Goal: Transaction & Acquisition: Obtain resource

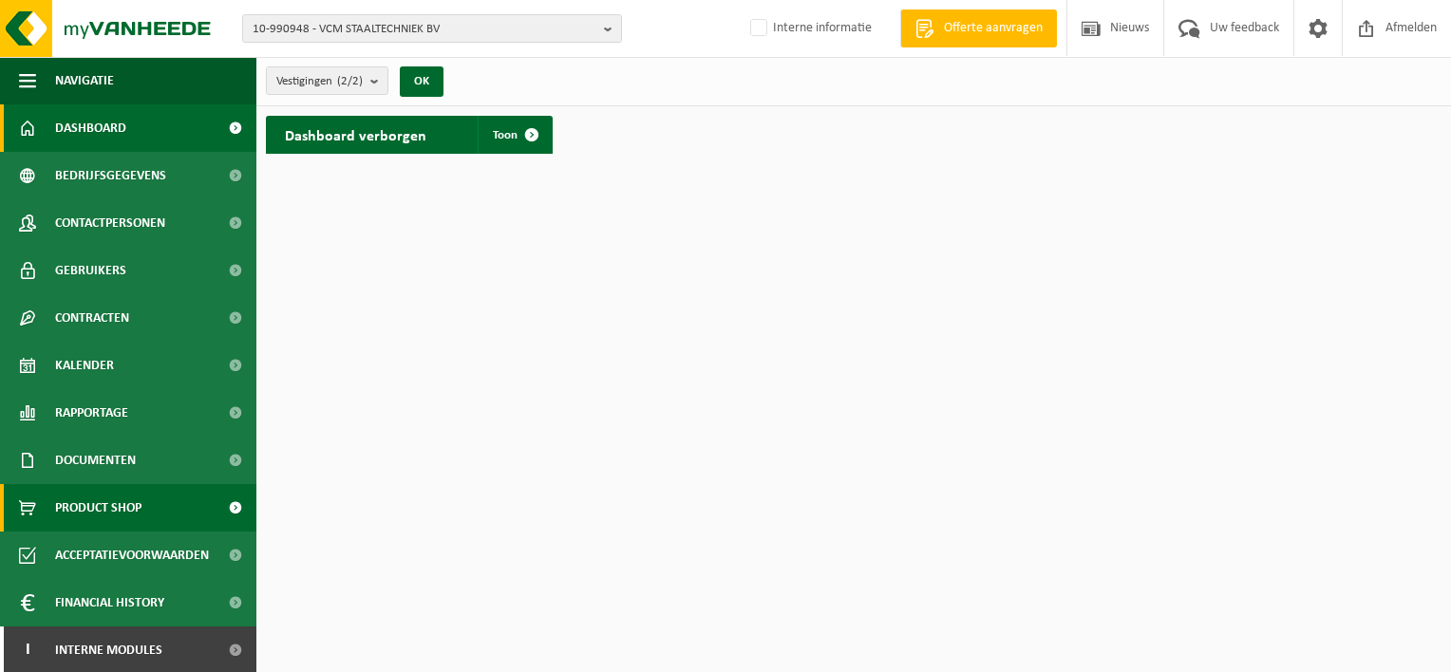
click at [93, 502] on span "Product Shop" at bounding box center [98, 507] width 86 height 47
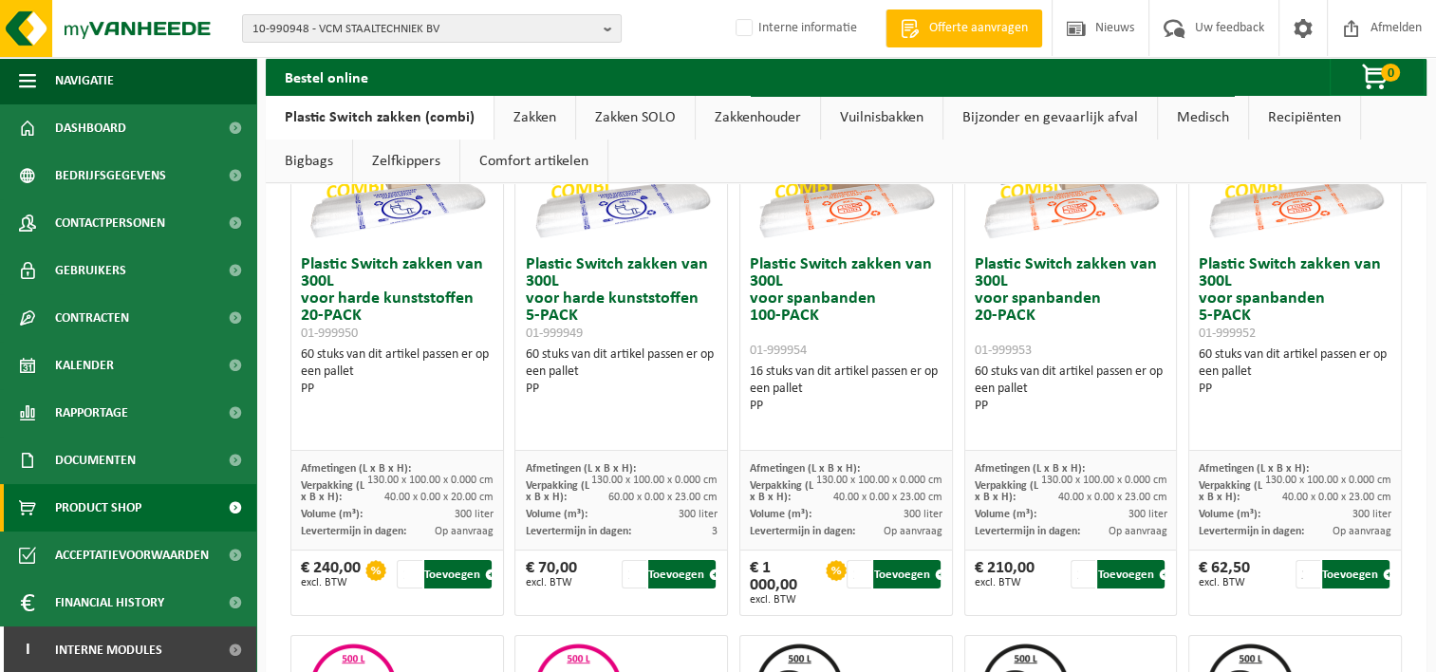
scroll to position [285, 0]
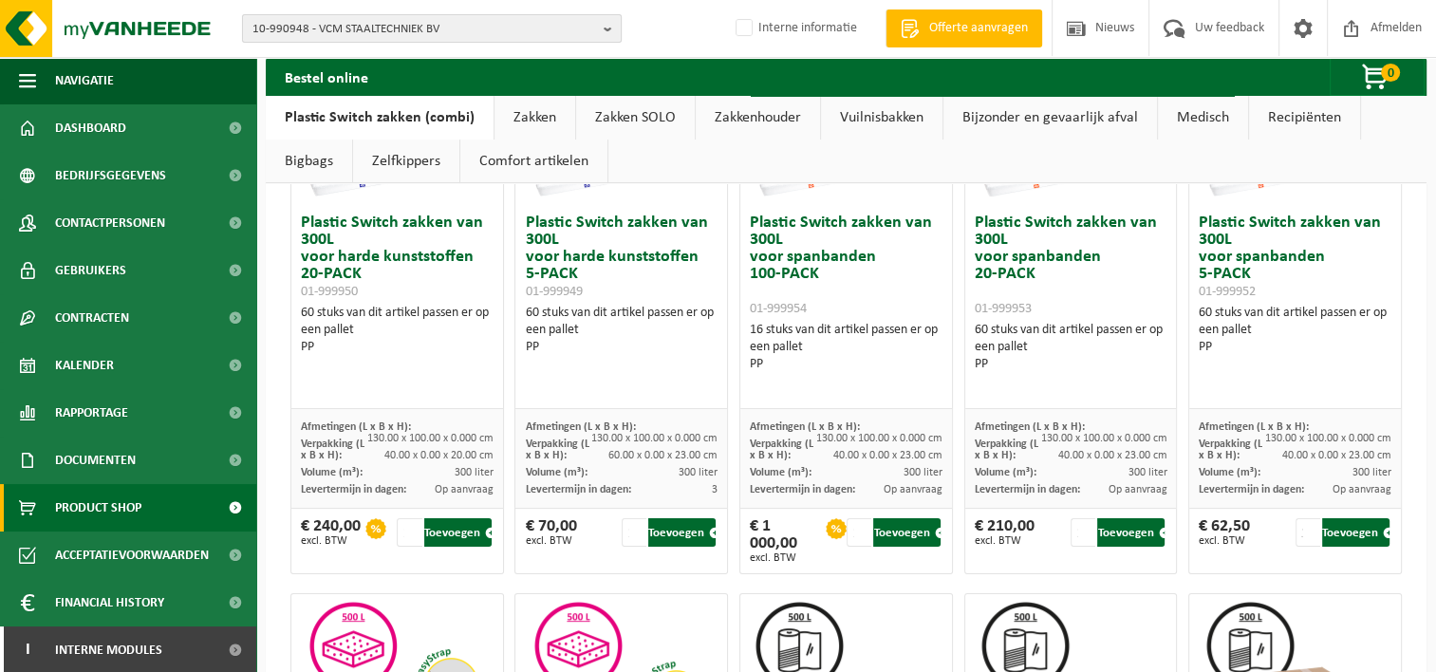
click at [412, 25] on span "10-990948 - VCM STAALTECHNIEK BV" at bounding box center [425, 29] width 344 height 28
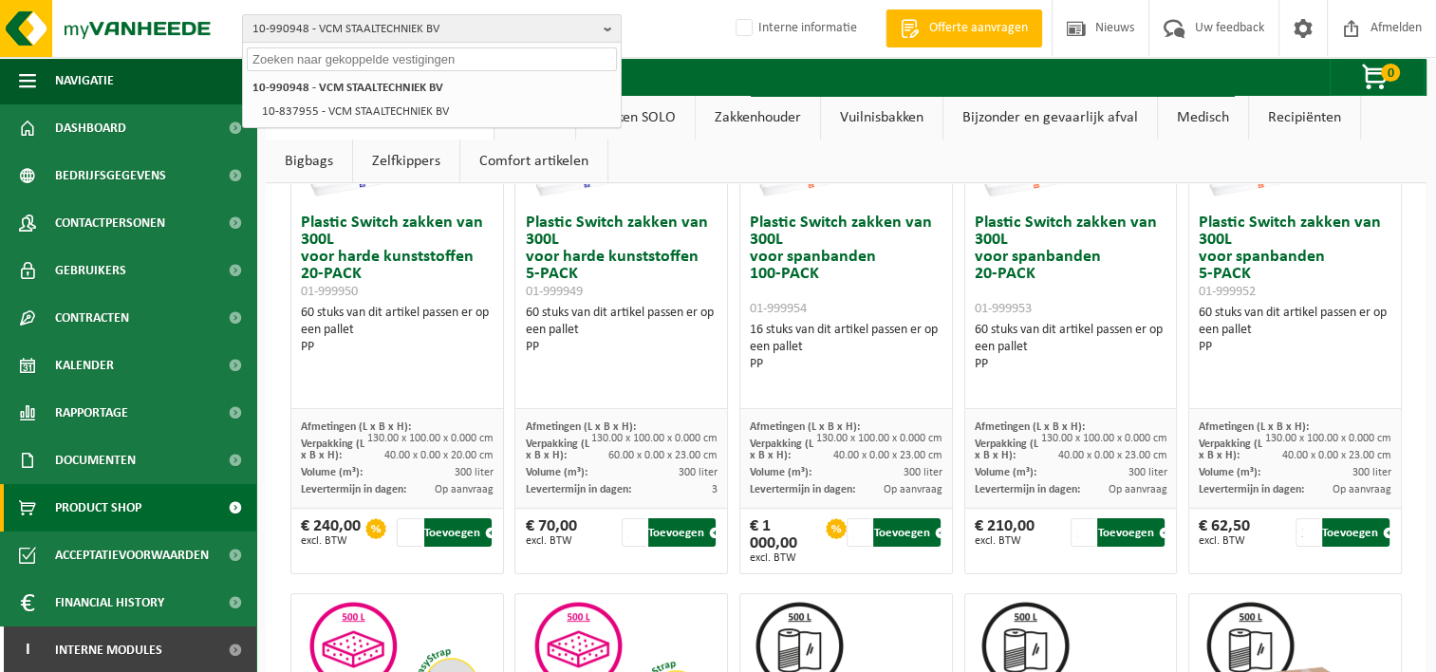
click at [356, 53] on input "text" at bounding box center [432, 59] width 370 height 24
paste input "01-064735"
type input "01-064735"
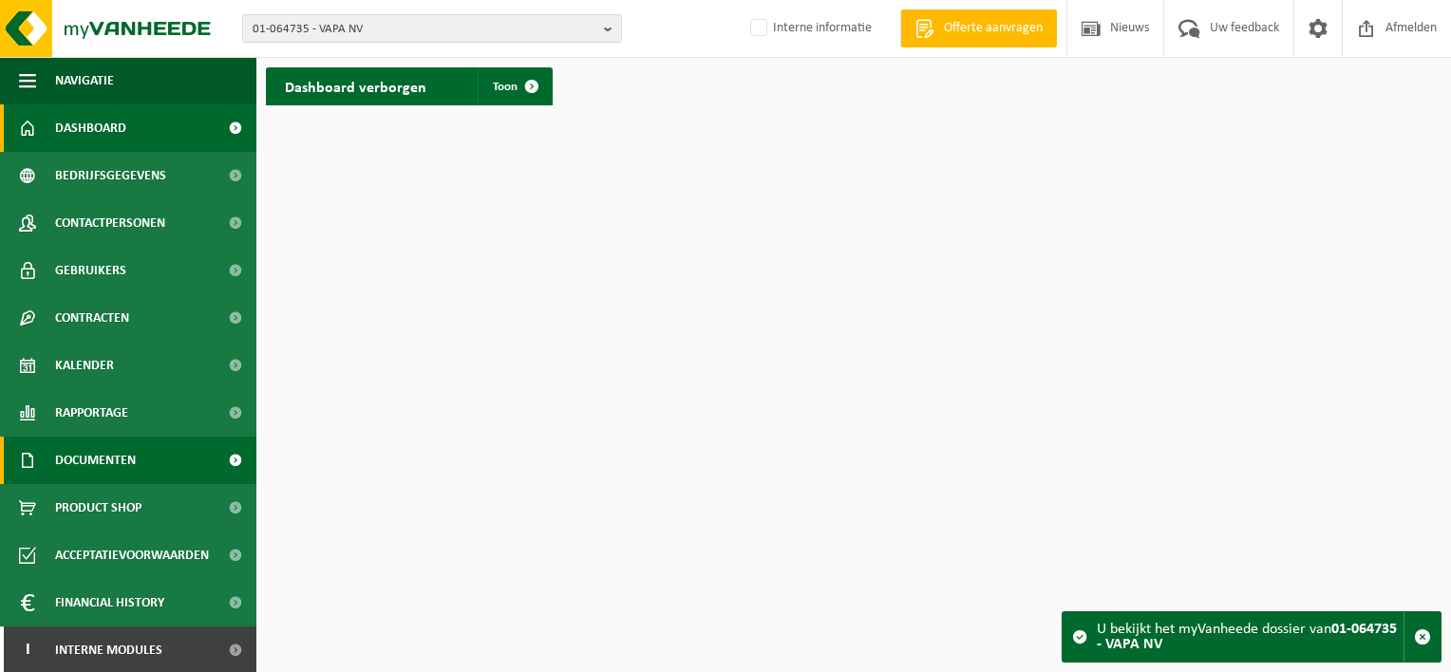
click at [114, 464] on span "Documenten" at bounding box center [95, 460] width 81 height 47
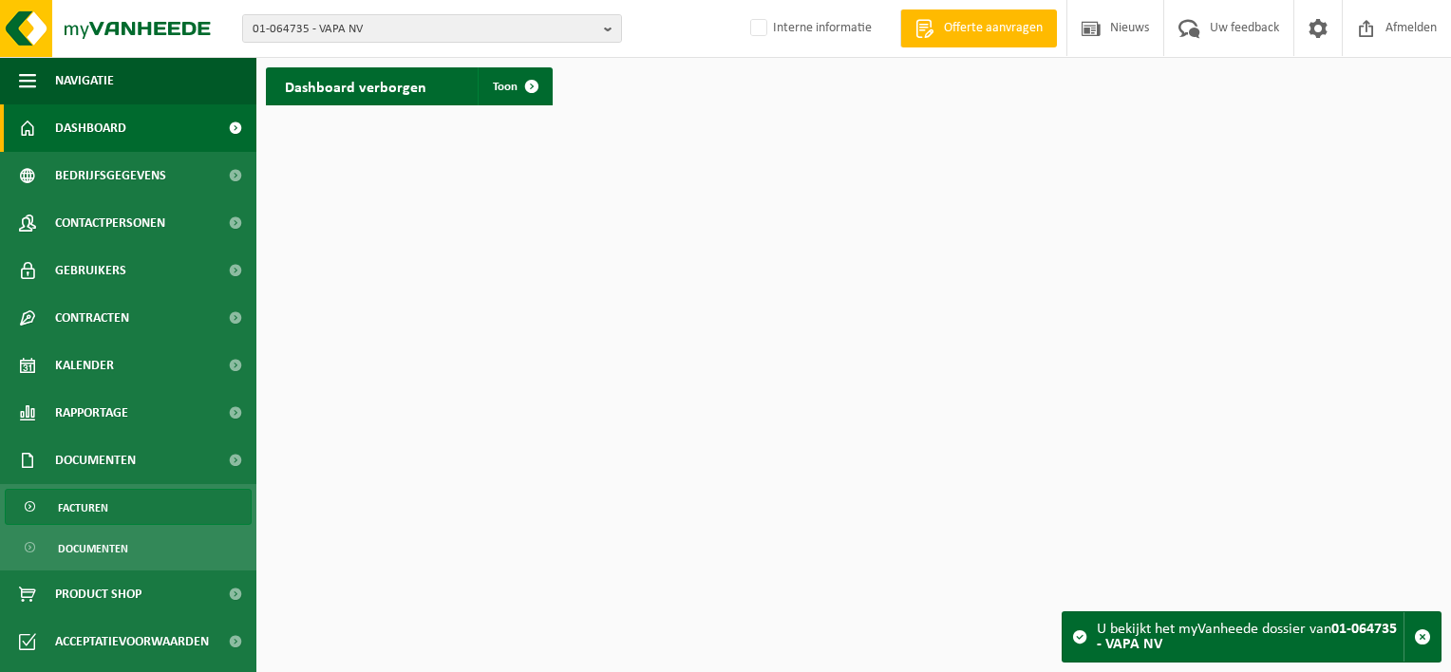
click at [114, 514] on link "Facturen" at bounding box center [128, 507] width 247 height 36
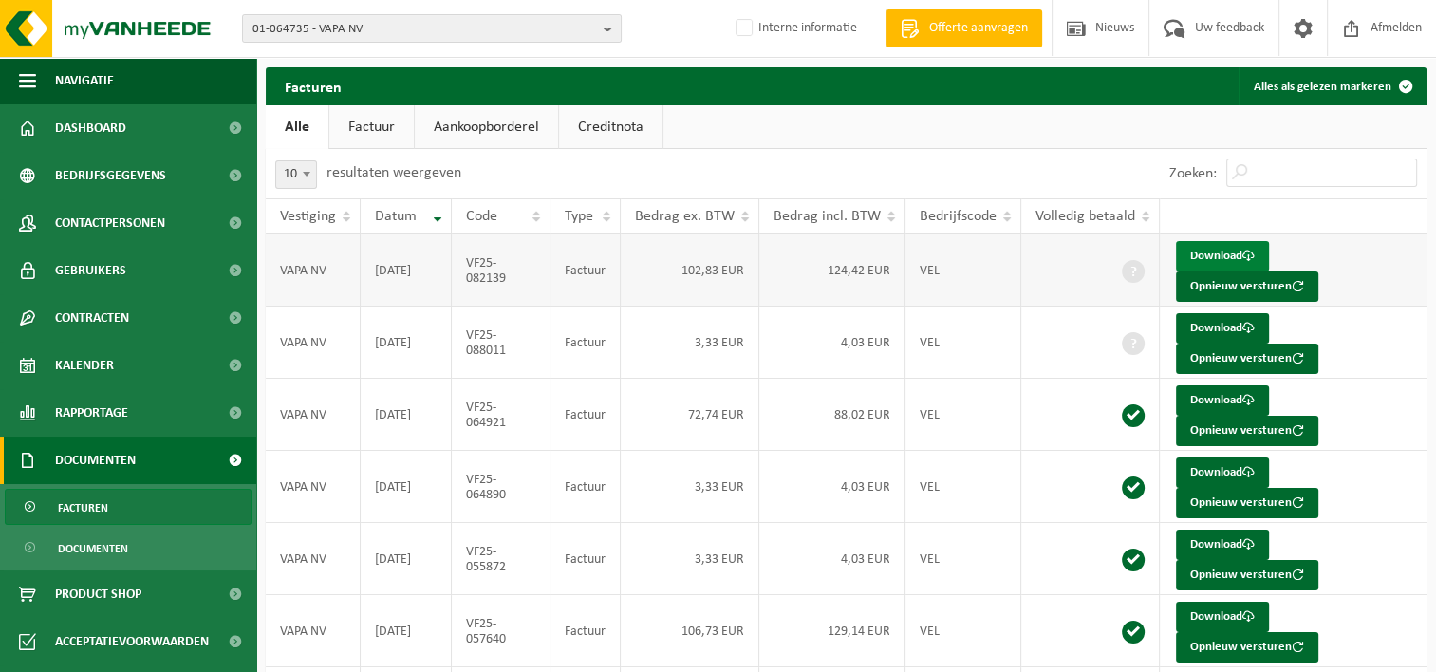
click at [1230, 254] on link "Download" at bounding box center [1222, 256] width 93 height 30
click at [387, 28] on span "01-064735 - VAPA NV" at bounding box center [425, 29] width 344 height 28
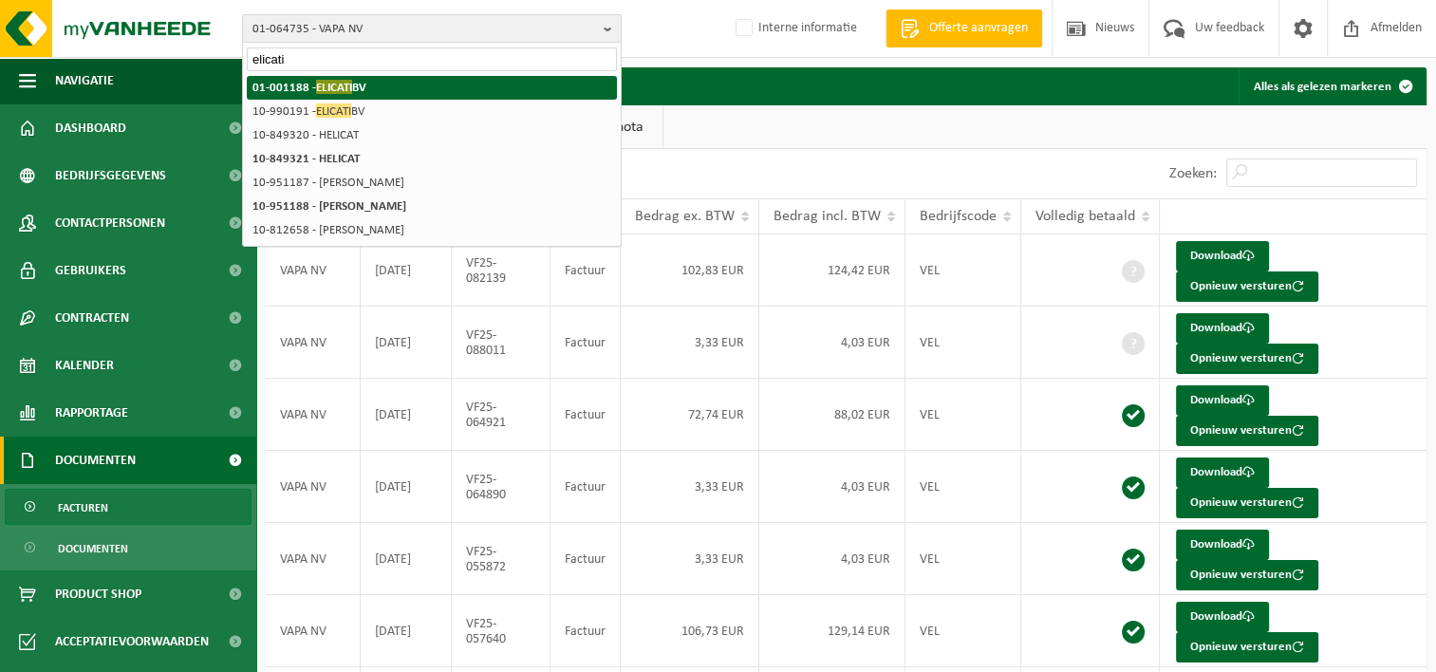
type input "elicati"
click at [403, 80] on li "01-001188 - ELICATI BV" at bounding box center [432, 88] width 370 height 24
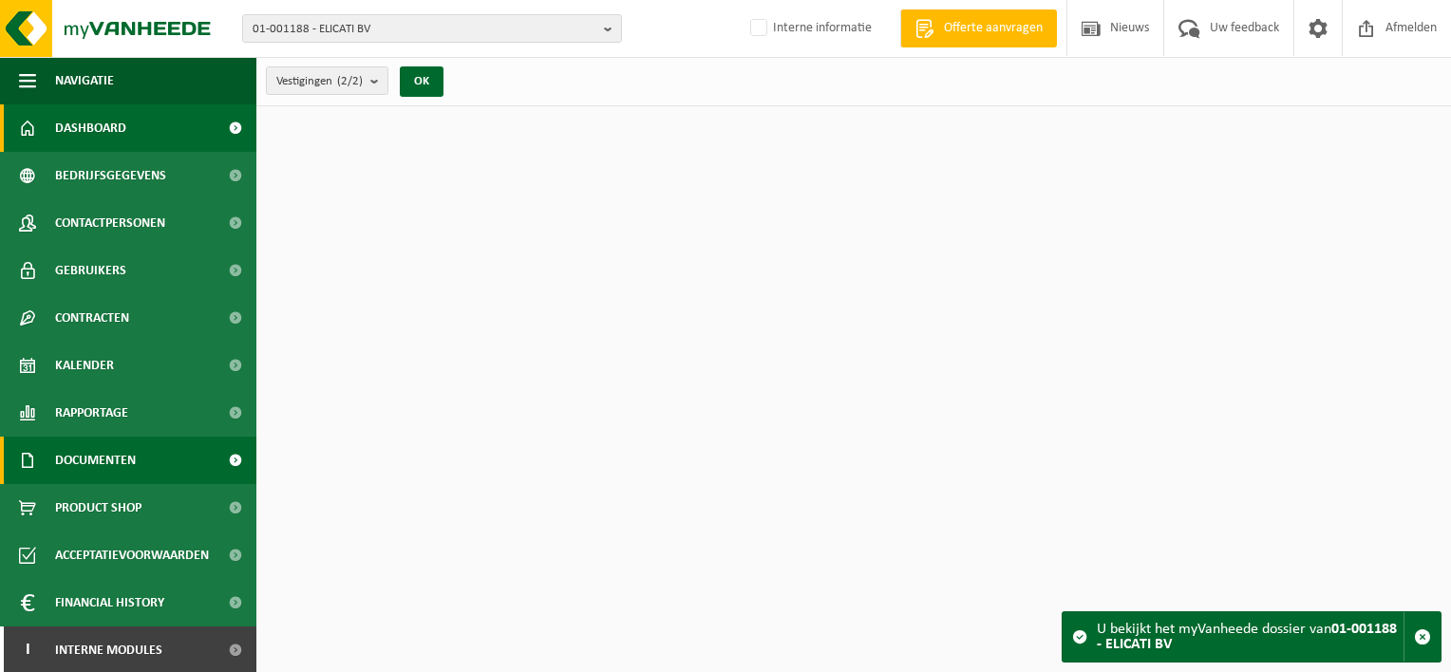
click at [130, 471] on span "Documenten" at bounding box center [95, 460] width 81 height 47
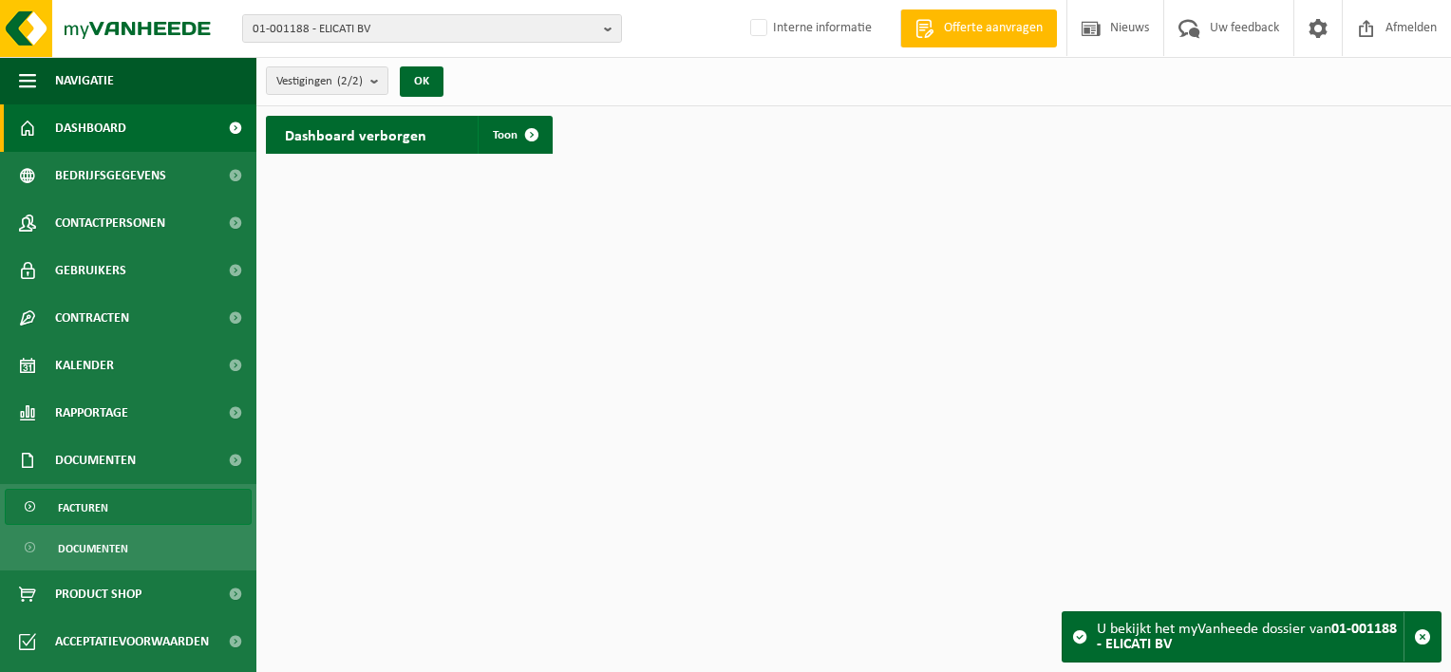
click at [122, 510] on link "Facturen" at bounding box center [128, 507] width 247 height 36
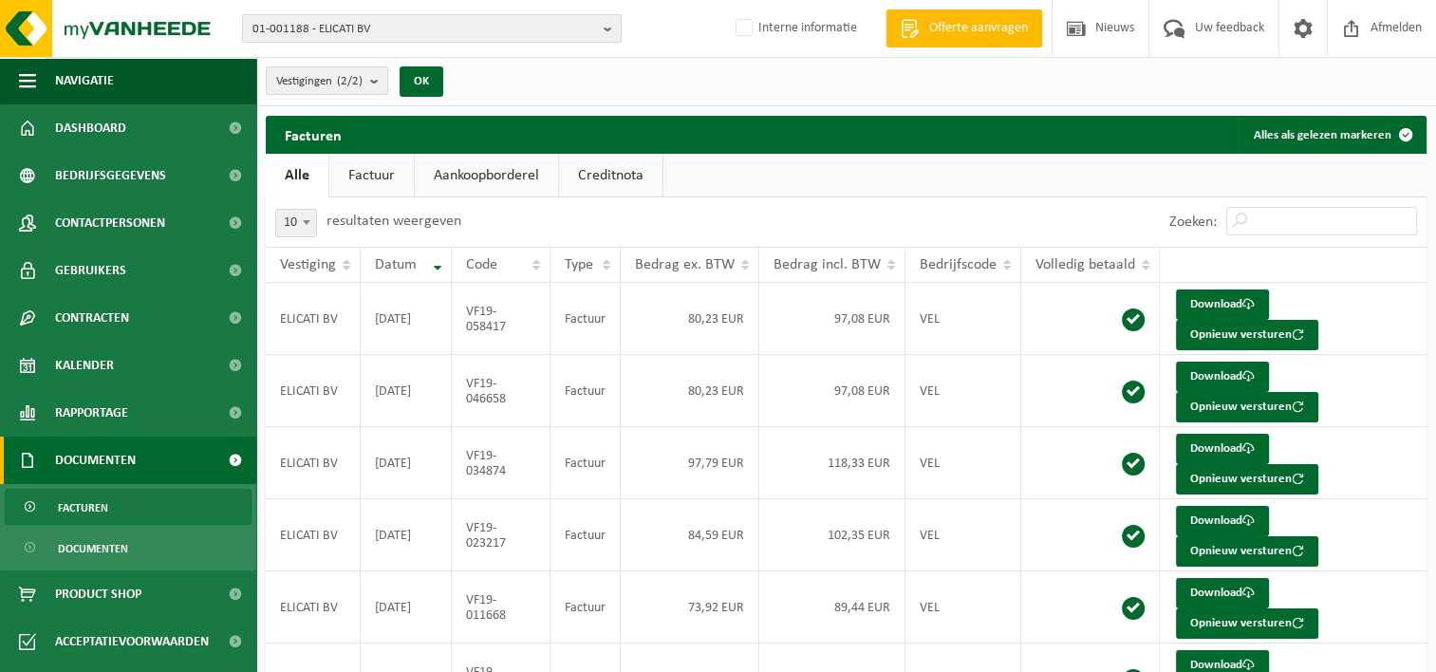
click at [365, 174] on link "Factuur" at bounding box center [371, 176] width 84 height 44
click at [1204, 304] on link "Download" at bounding box center [1222, 305] width 93 height 30
click at [400, 40] on span "01-001188 - ELICATI BV" at bounding box center [425, 29] width 344 height 28
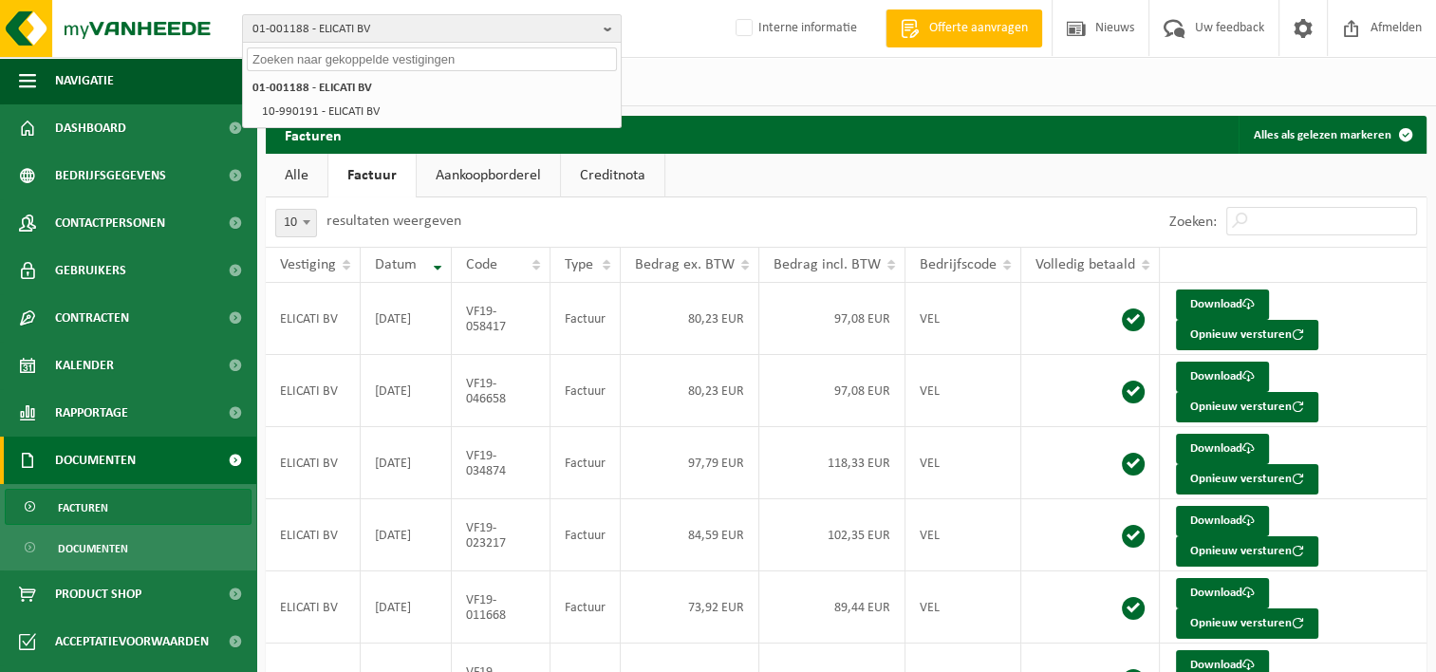
click at [342, 61] on input "text" at bounding box center [432, 59] width 370 height 24
paste input "10-778348"
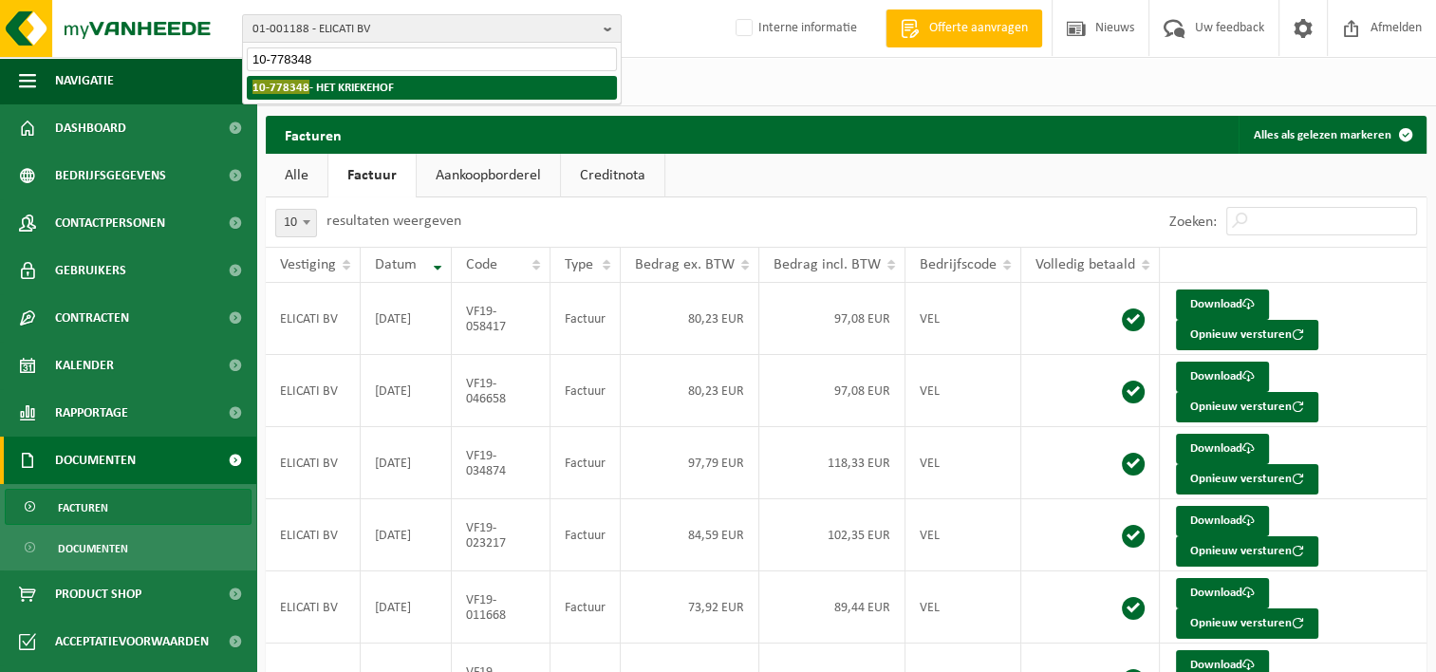
type input "10-778348"
click at [304, 88] on span "10-778348" at bounding box center [281, 87] width 57 height 14
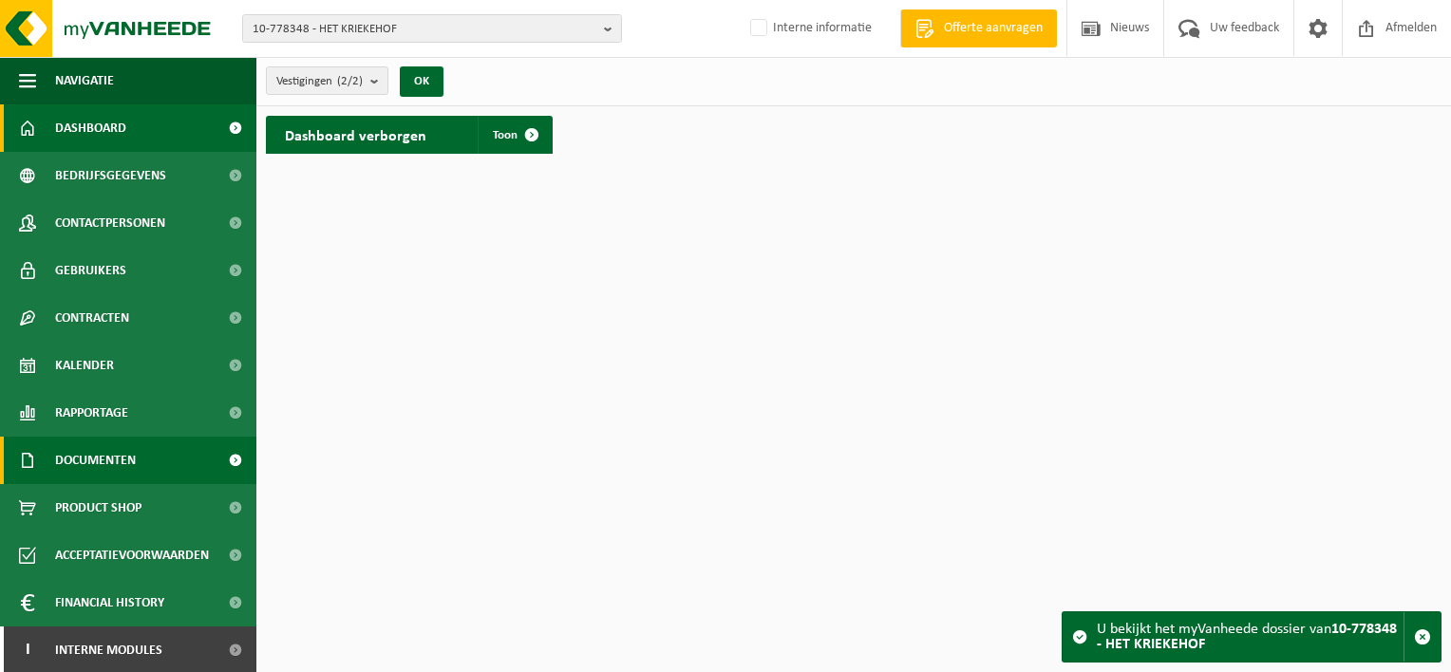
click at [139, 460] on link "Documenten" at bounding box center [128, 460] width 256 height 47
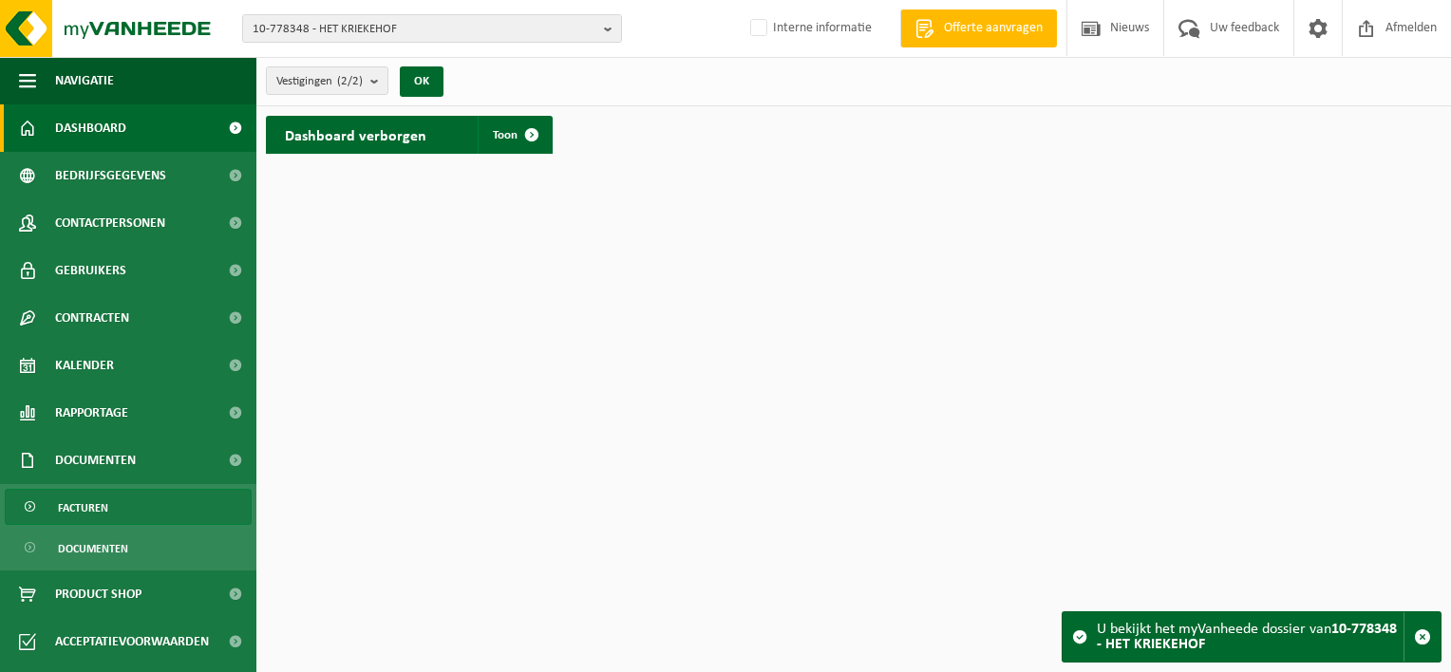
click at [134, 496] on link "Facturen" at bounding box center [128, 507] width 247 height 36
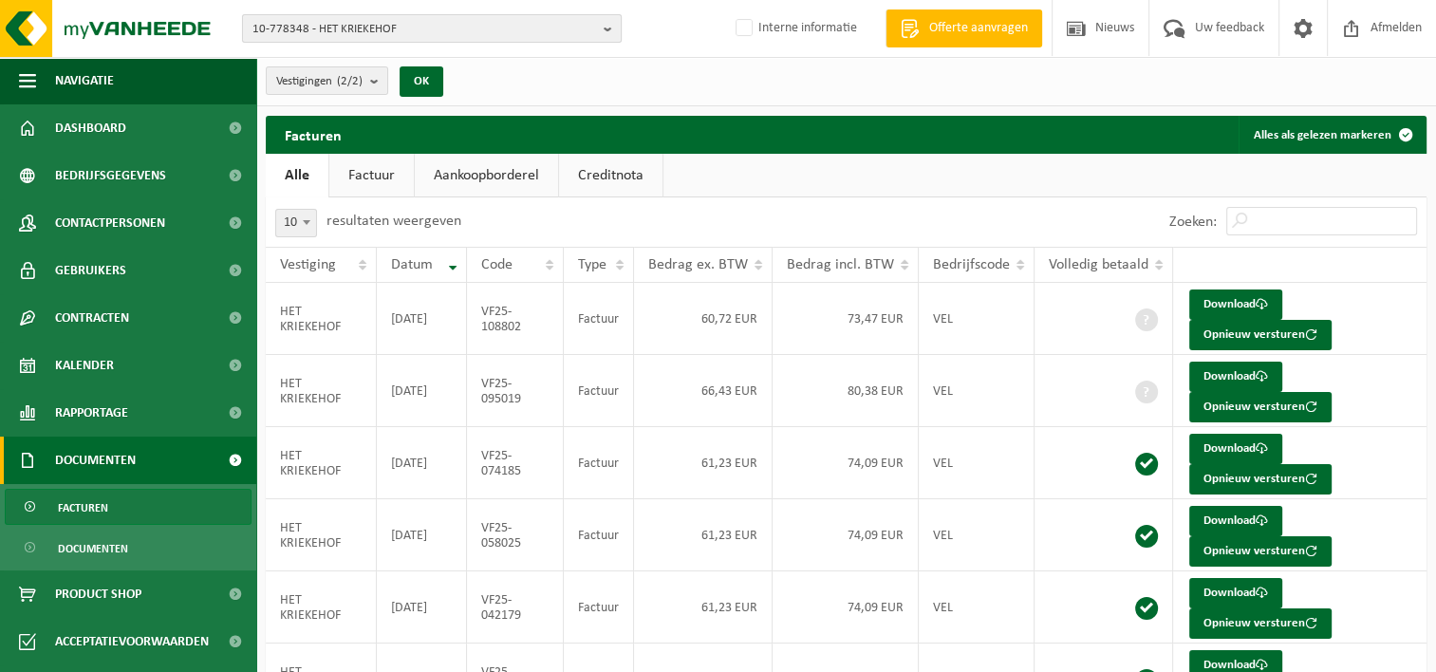
click at [431, 23] on span "10-778348 - HET KRIEKEHOF" at bounding box center [425, 29] width 344 height 28
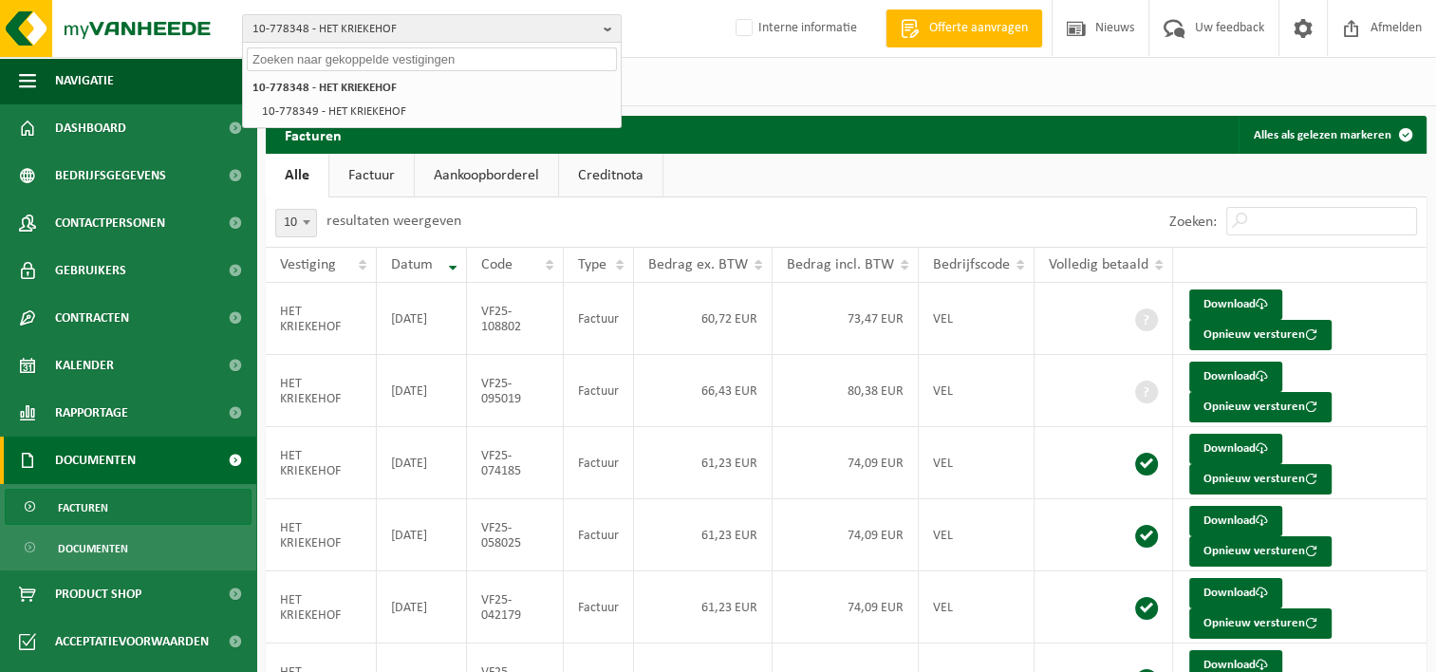
click at [406, 58] on input "text" at bounding box center [432, 59] width 370 height 24
paste input "10-834015"
type input "10-834015"
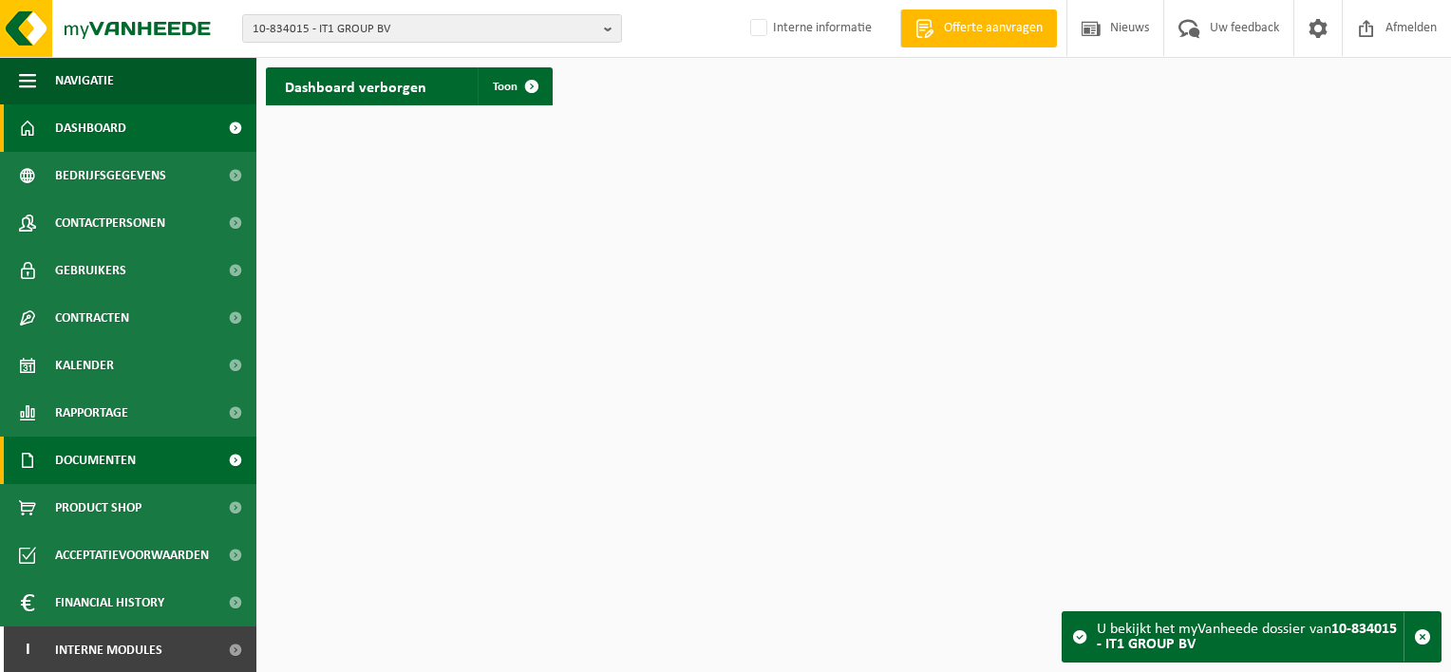
click at [134, 464] on span "Documenten" at bounding box center [95, 460] width 81 height 47
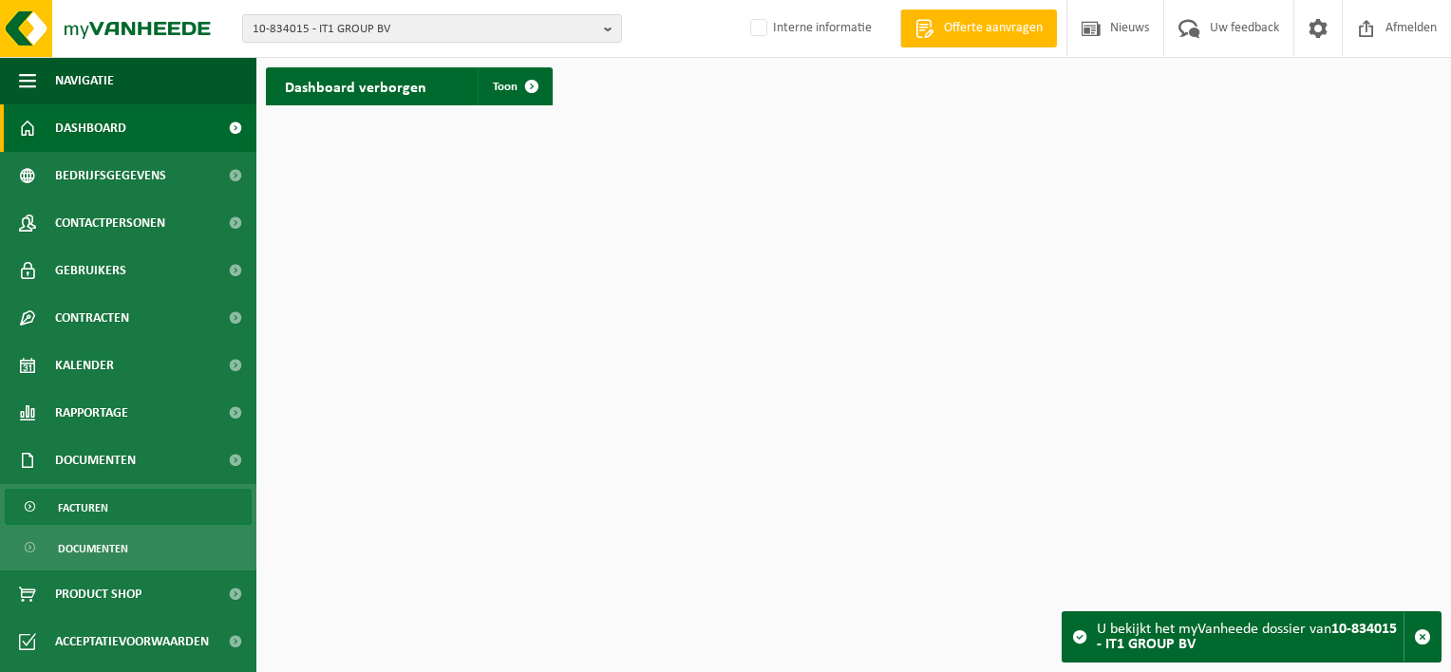
click at [103, 501] on span "Facturen" at bounding box center [83, 508] width 50 height 36
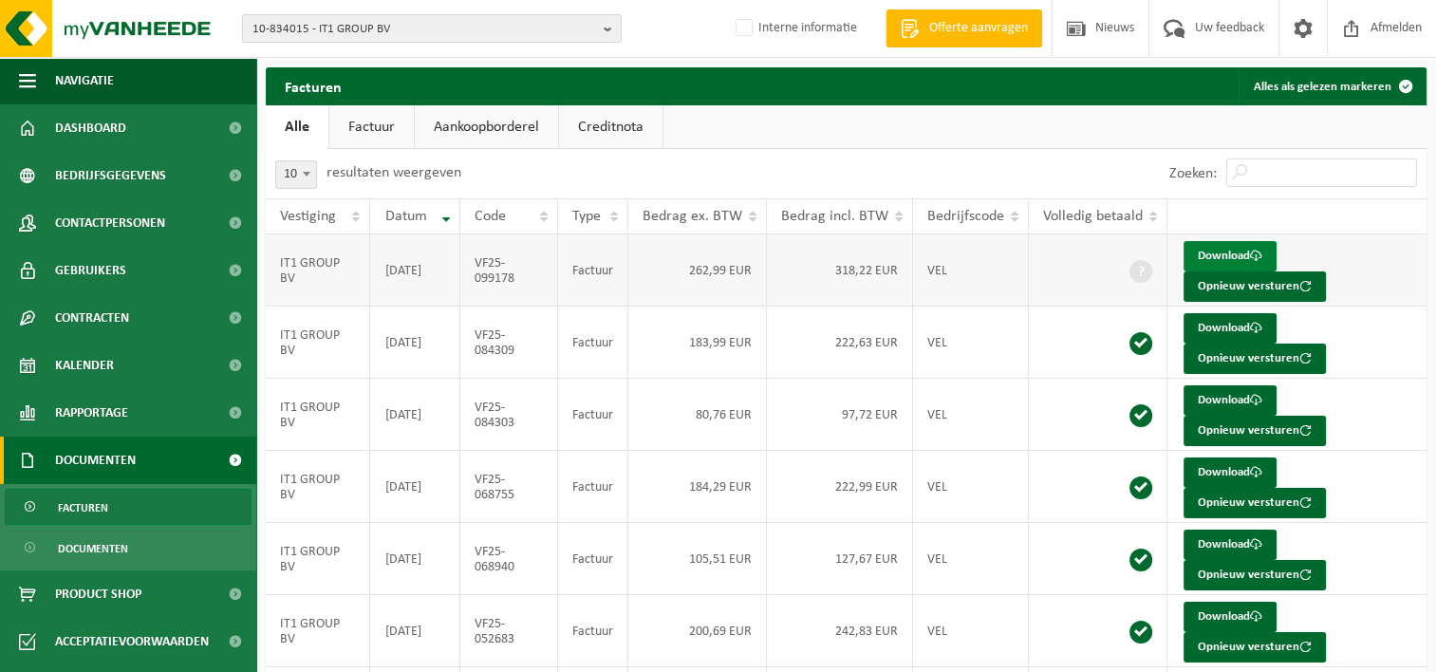
click at [1233, 254] on link "Download" at bounding box center [1230, 256] width 93 height 30
